Goal: Information Seeking & Learning: Find specific page/section

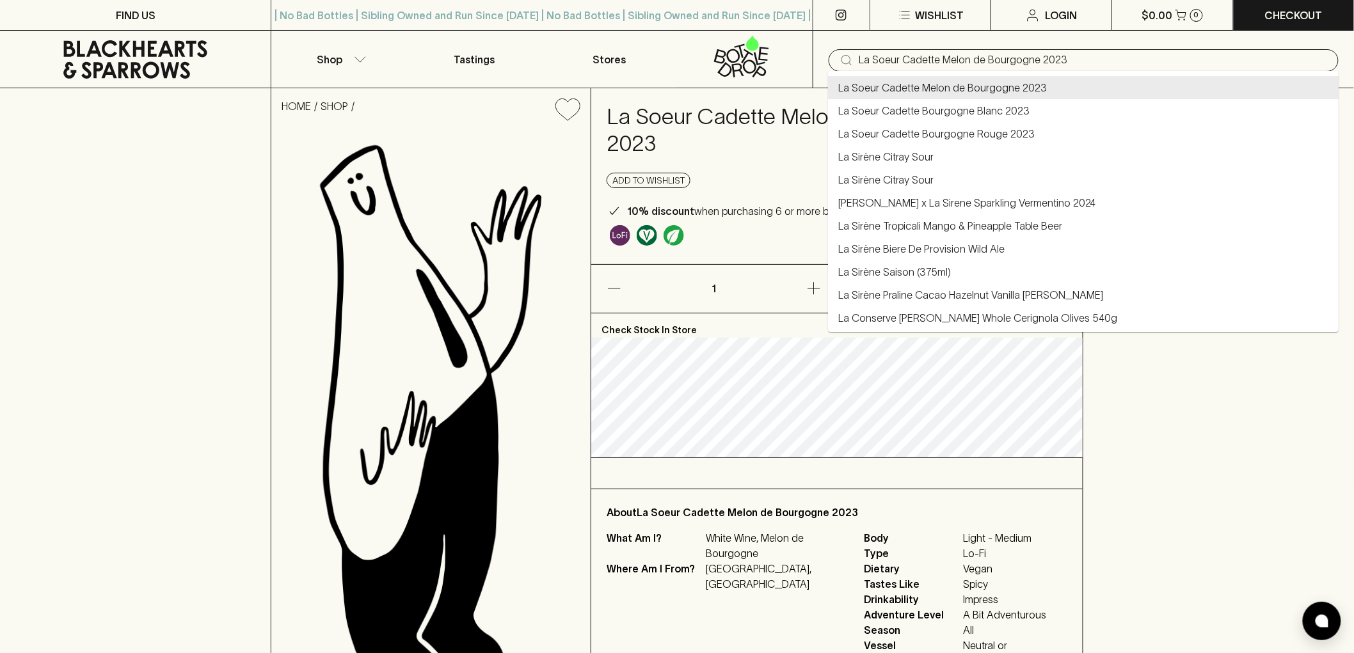
drag, startPoint x: 1091, startPoint y: 59, endPoint x: 528, endPoint y: 7, distance: 564.7
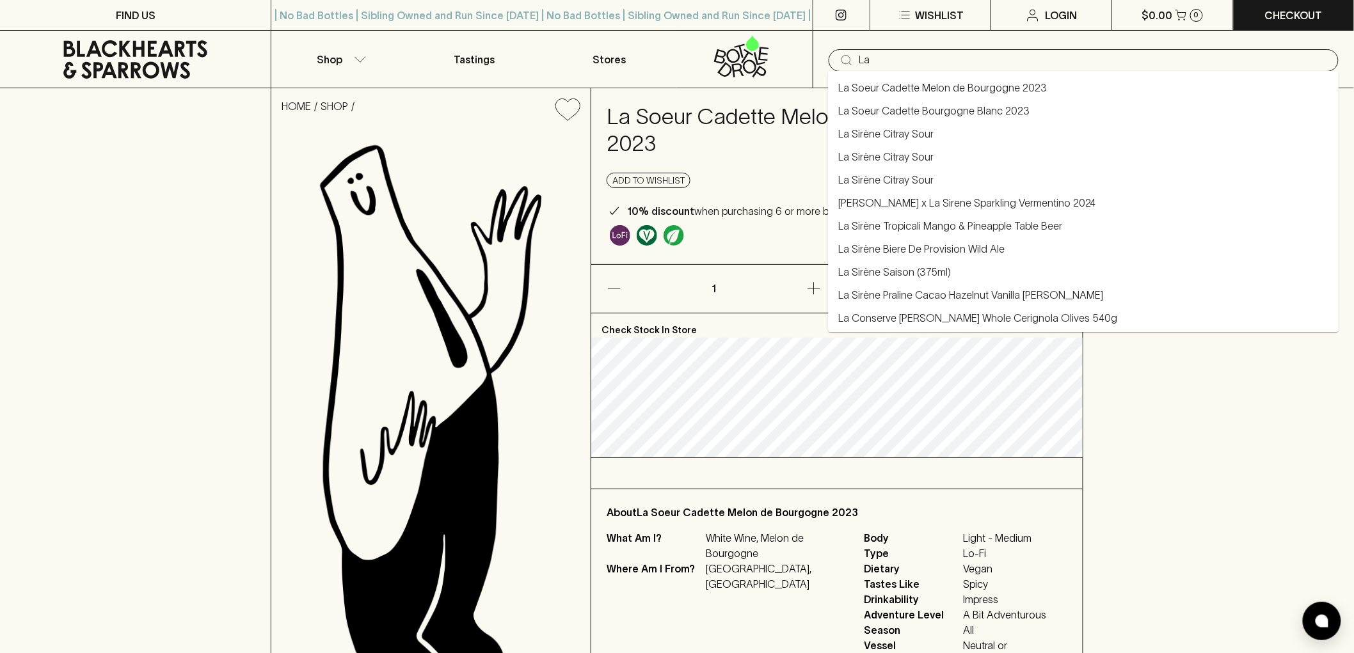
type input "L"
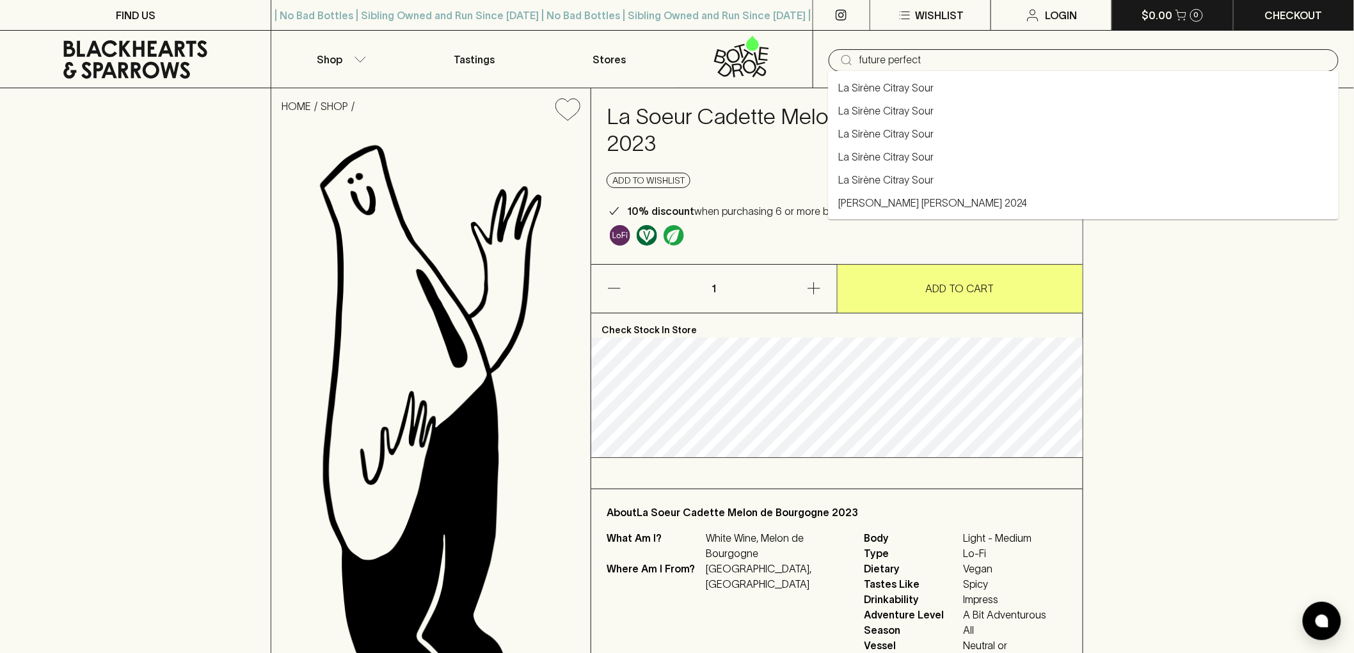
type input "future perfect"
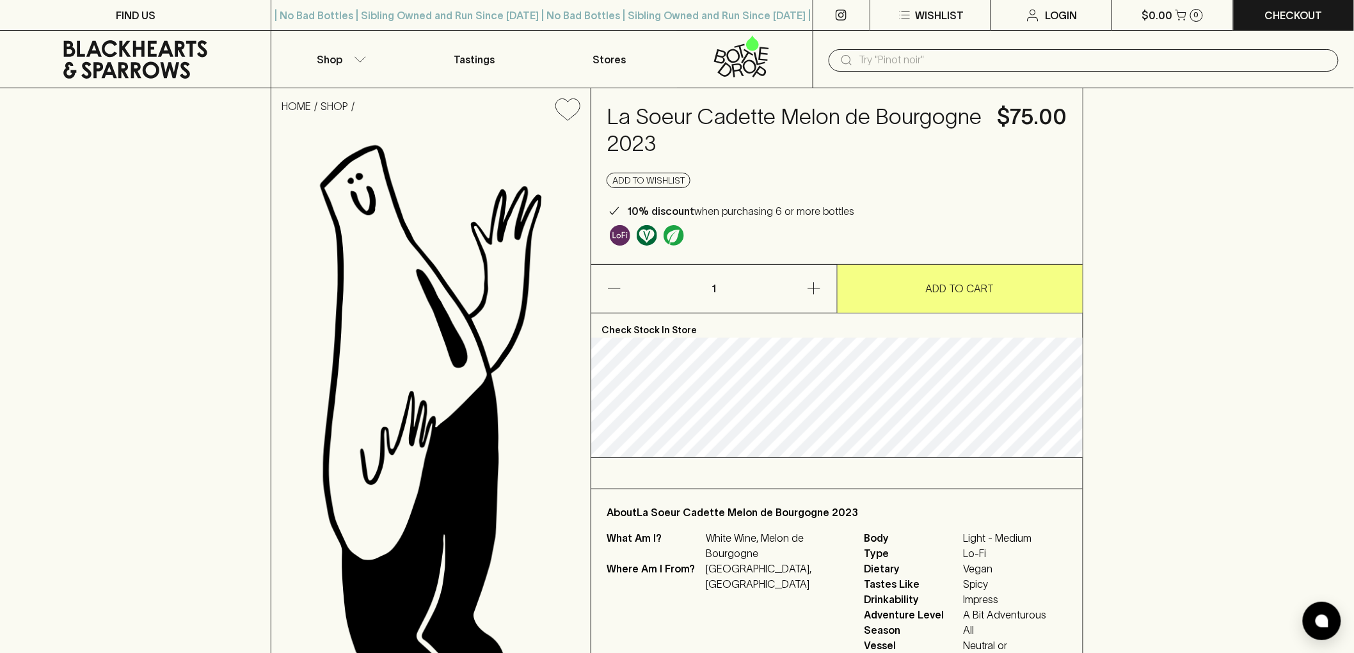
drag, startPoint x: 213, startPoint y: 113, endPoint x: 213, endPoint y: 100, distance: 13.4
click at [212, 114] on div "HOME SHOP La Soeur Cadette Melon de Bourgogne 2023 $75.00 Add to wishlist 10% d…" at bounding box center [677, 394] width 1354 height 612
click at [972, 61] on input "text" at bounding box center [1093, 60] width 469 height 20
paste input "Future Perfect House Pinot Noir 2024"
type input "Future Perfect House Pinot Noir 2024"
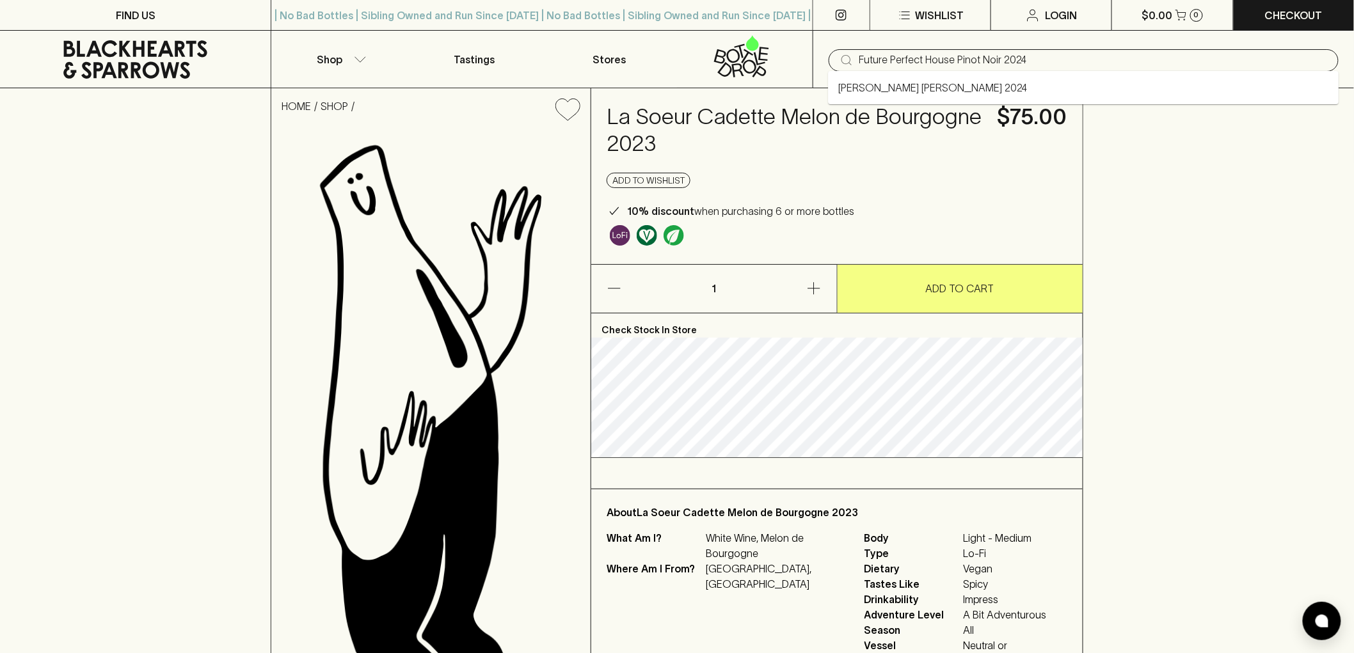
drag, startPoint x: 1041, startPoint y: 61, endPoint x: 446, endPoint y: -52, distance: 605.6
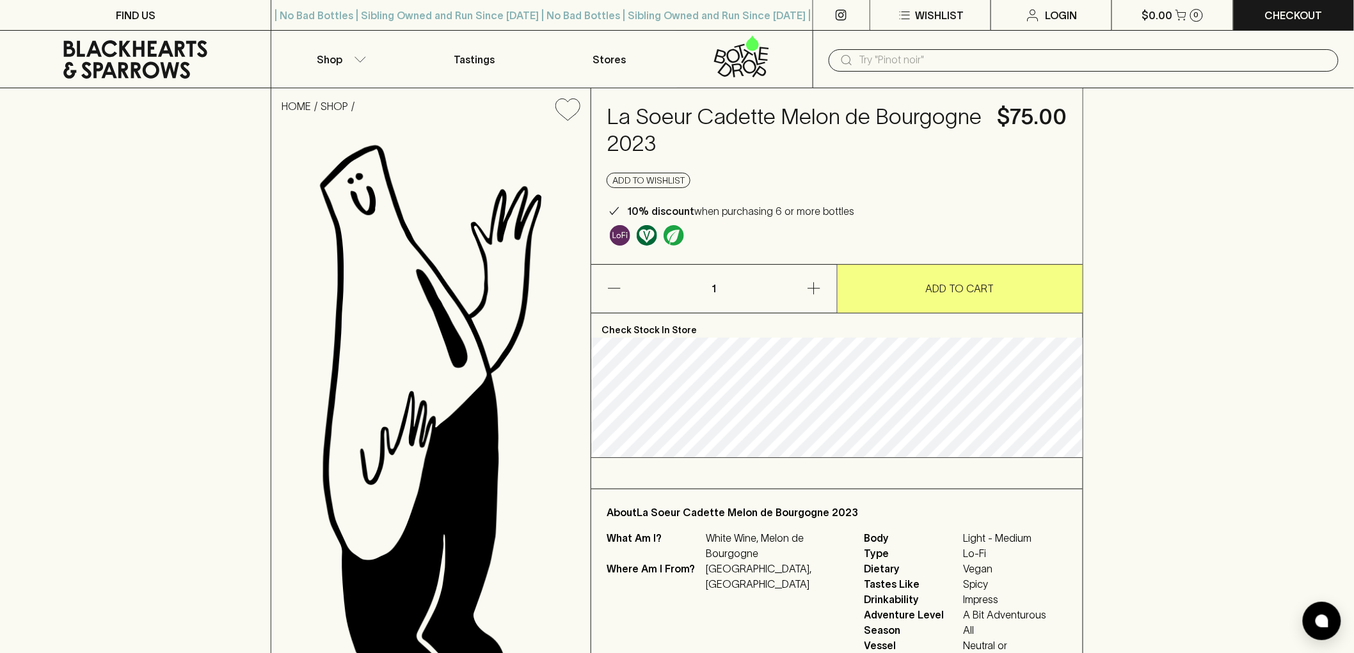
click at [163, 42] on icon at bounding box center [135, 59] width 251 height 38
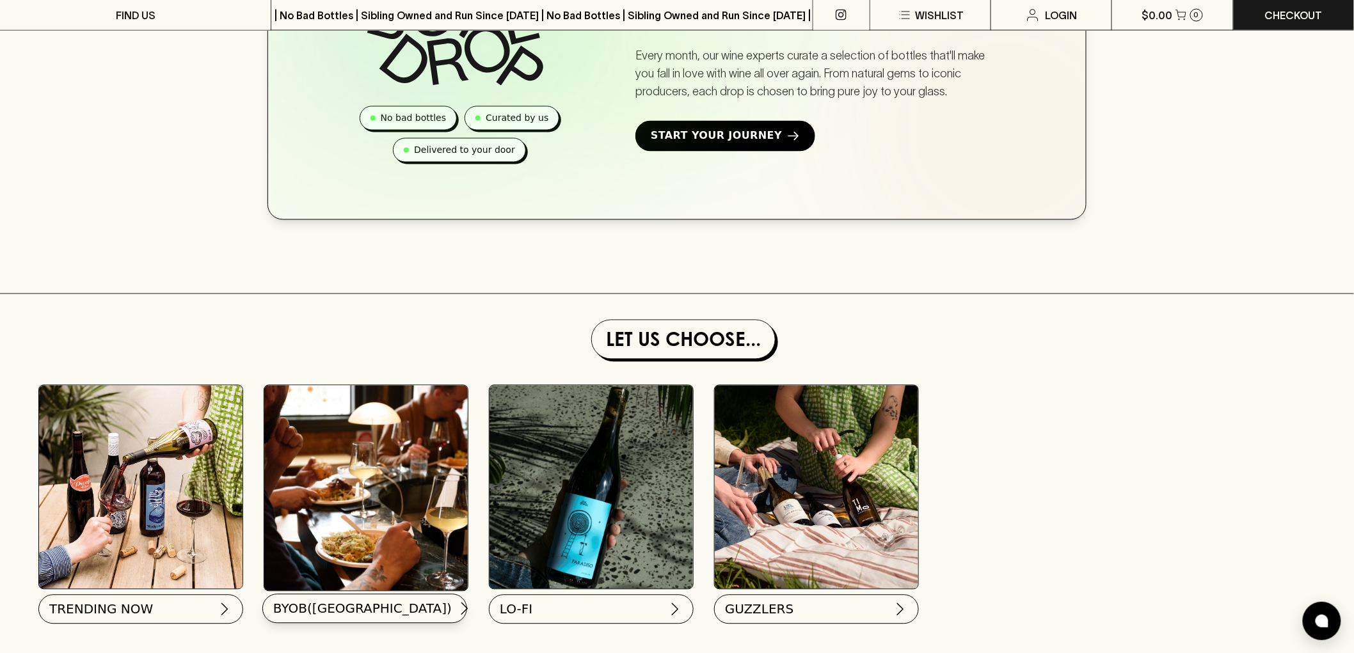
scroll to position [1066, 0]
